Goal: Complete application form

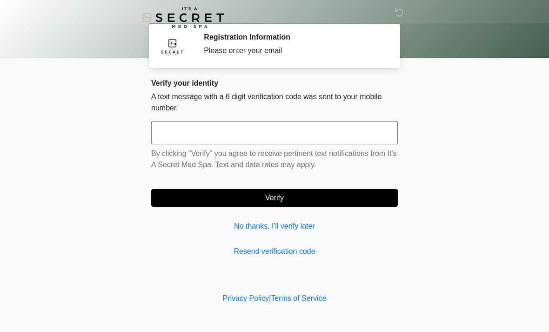
click at [305, 134] on input "text" at bounding box center [274, 132] width 247 height 23
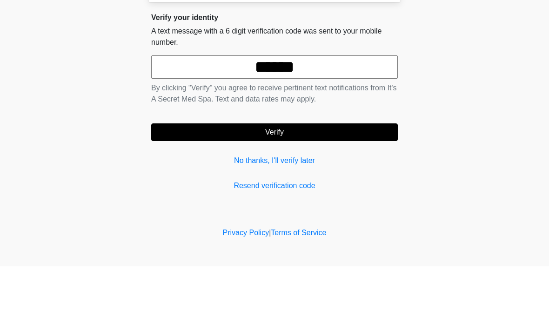
type input "******"
click at [322, 189] on button "Verify" at bounding box center [274, 198] width 247 height 18
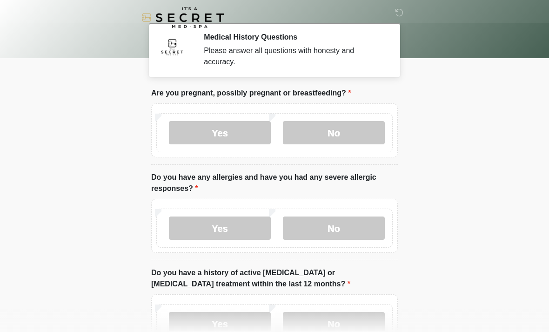
click at [342, 122] on label "No" at bounding box center [334, 132] width 102 height 23
click at [353, 236] on label "No" at bounding box center [334, 227] width 102 height 23
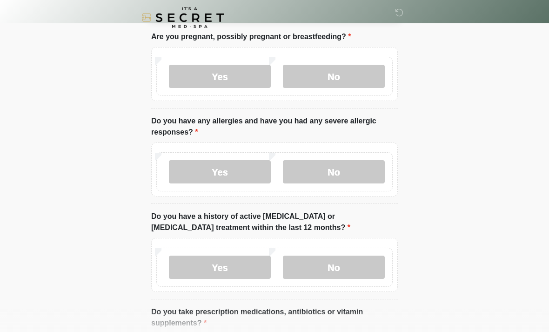
click at [343, 261] on label "No" at bounding box center [334, 266] width 102 height 23
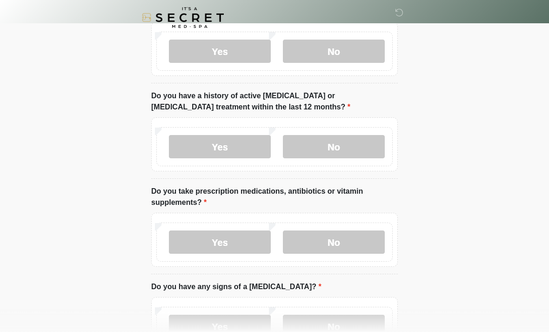
click at [335, 248] on label "No" at bounding box center [334, 241] width 102 height 23
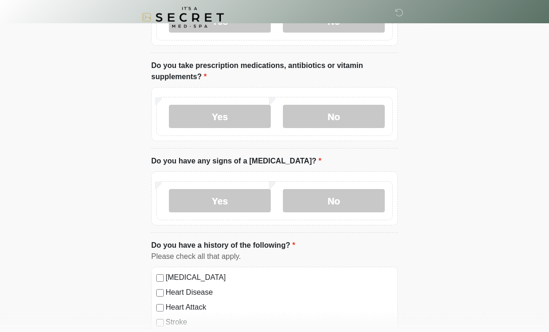
scroll to position [312, 0]
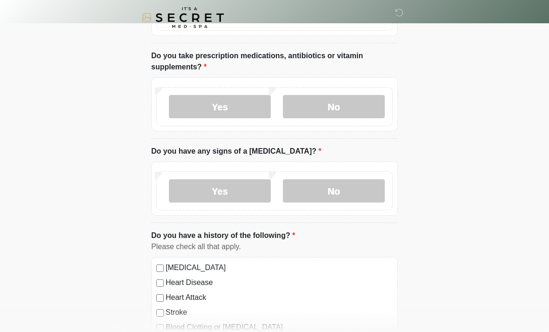
click at [341, 199] on label "No" at bounding box center [334, 190] width 102 height 23
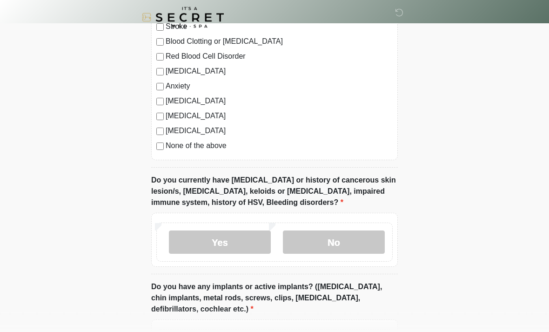
scroll to position [593, 0]
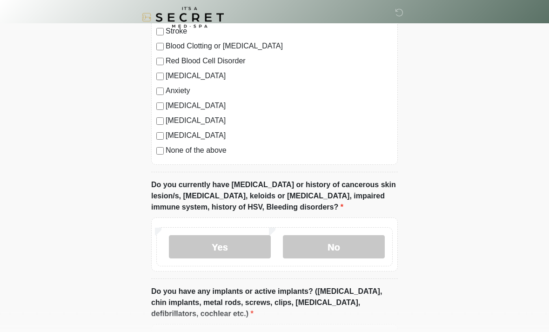
click at [207, 138] on label "[MEDICAL_DATA]" at bounding box center [279, 135] width 227 height 11
click at [337, 235] on label "No" at bounding box center [334, 246] width 102 height 23
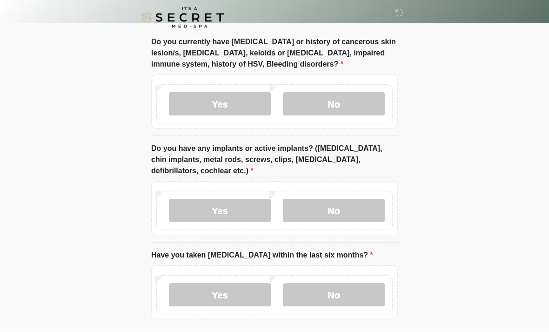
click at [331, 216] on label "No" at bounding box center [334, 210] width 102 height 23
click at [323, 283] on label "No" at bounding box center [334, 294] width 102 height 23
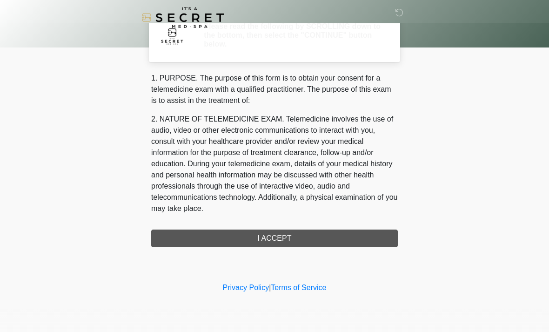
scroll to position [0, 0]
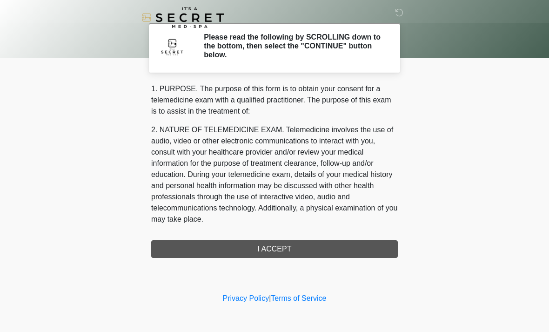
click at [302, 250] on div "1. PURPOSE. The purpose of this form is to obtain your consent for a telemedici…" at bounding box center [274, 170] width 247 height 174
click at [348, 248] on div "1. PURPOSE. The purpose of this form is to obtain your consent for a telemedici…" at bounding box center [274, 170] width 247 height 174
click at [271, 241] on div "1. PURPOSE. The purpose of this form is to obtain your consent for a telemedici…" at bounding box center [274, 170] width 247 height 174
click at [287, 248] on div "1. PURPOSE. The purpose of this form is to obtain your consent for a telemedici…" at bounding box center [274, 170] width 247 height 174
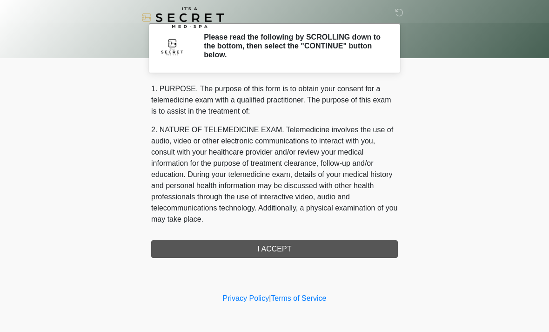
click at [268, 249] on div "1. PURPOSE. The purpose of this form is to obtain your consent for a telemedici…" at bounding box center [274, 170] width 247 height 174
click at [274, 244] on div "1. PURPOSE. The purpose of this form is to obtain your consent for a telemedici…" at bounding box center [274, 170] width 247 height 174
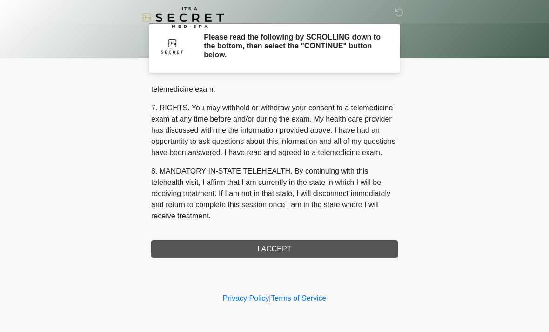
scroll to position [394, 0]
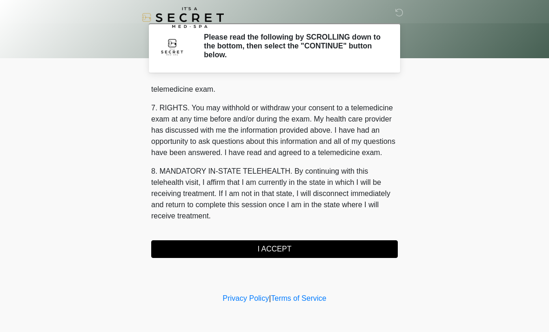
click at [283, 247] on button "I ACCEPT" at bounding box center [274, 249] width 247 height 18
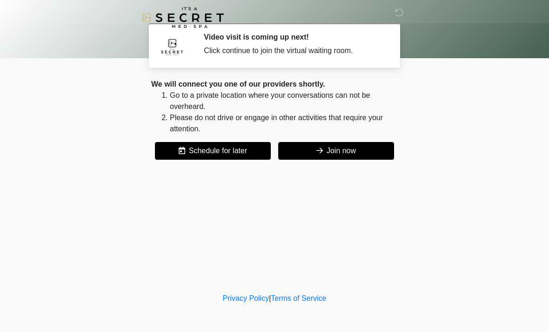
click at [349, 154] on button "Join now" at bounding box center [336, 151] width 116 height 18
